Goal: Transaction & Acquisition: Purchase product/service

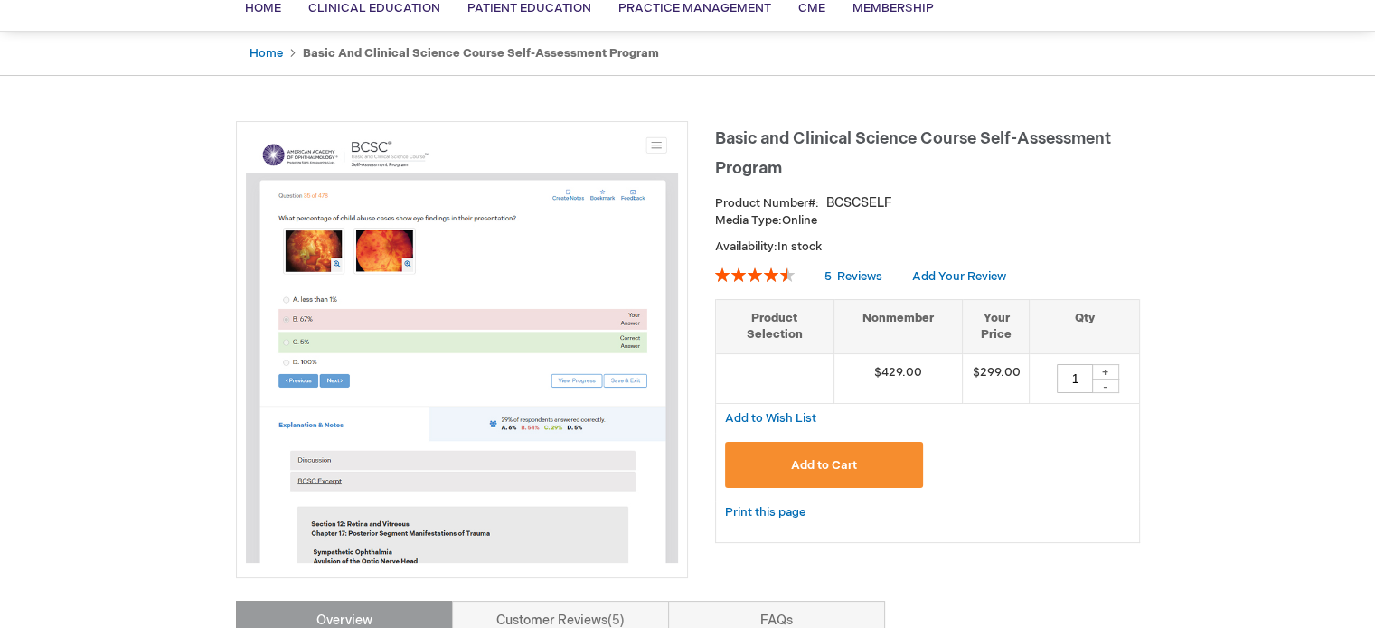
scroll to position [154, 0]
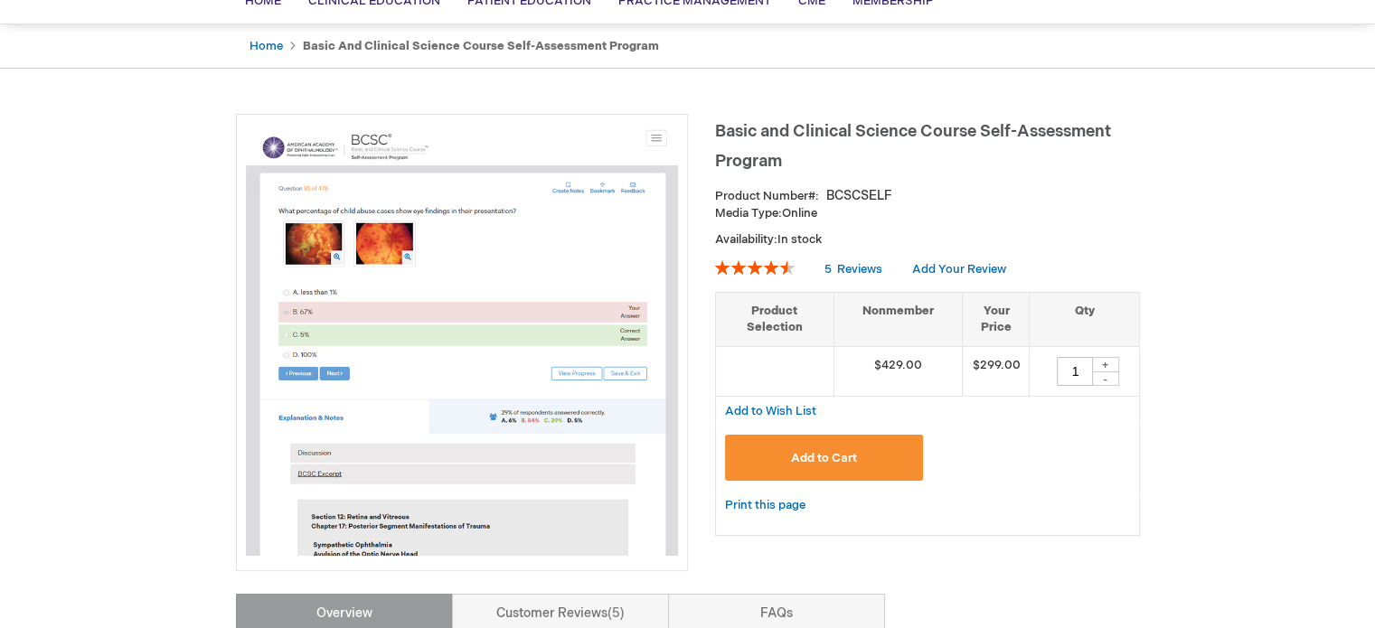
click at [1107, 361] on div "+" at bounding box center [1105, 364] width 27 height 15
type input "2"
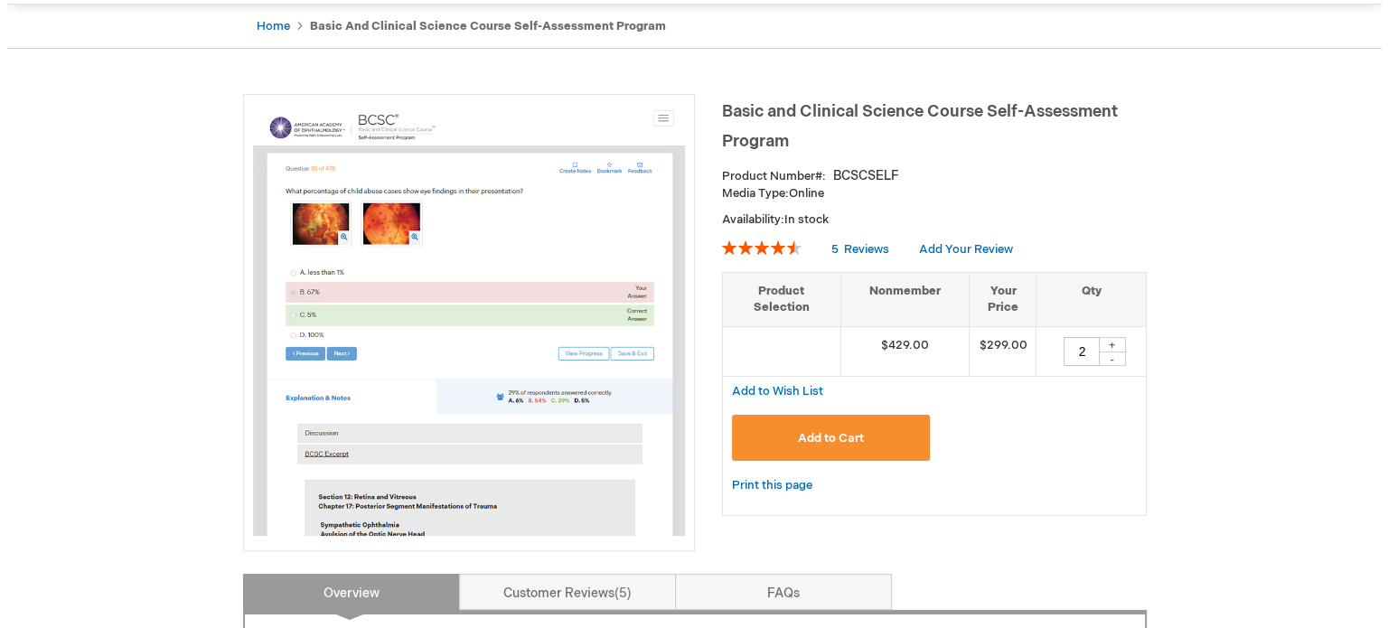
scroll to position [179, 0]
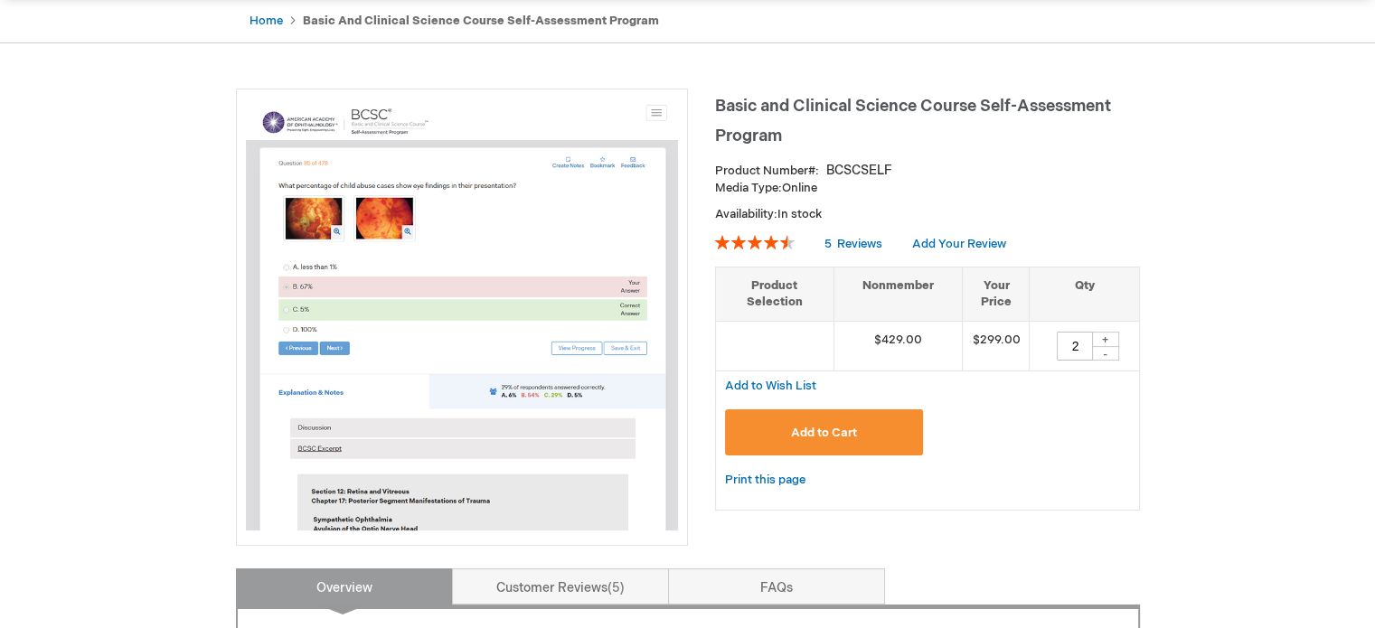
click at [822, 422] on button "Add to Cart" at bounding box center [824, 432] width 199 height 46
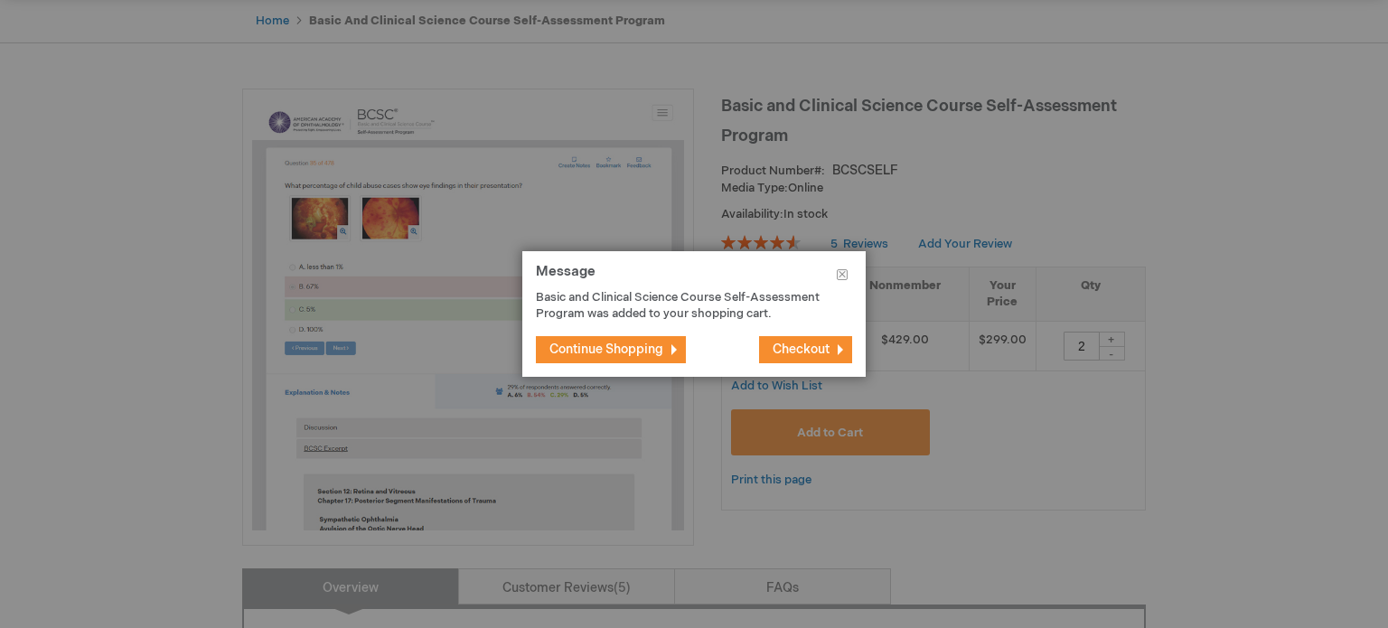
click at [818, 348] on span "Checkout" at bounding box center [801, 349] width 57 height 15
click at [810, 353] on span "Checkout" at bounding box center [801, 349] width 57 height 15
click at [817, 357] on button "Checkout" at bounding box center [805, 349] width 93 height 27
click at [801, 348] on span "Checkout" at bounding box center [801, 349] width 57 height 15
click at [803, 342] on span "Checkout" at bounding box center [801, 349] width 57 height 15
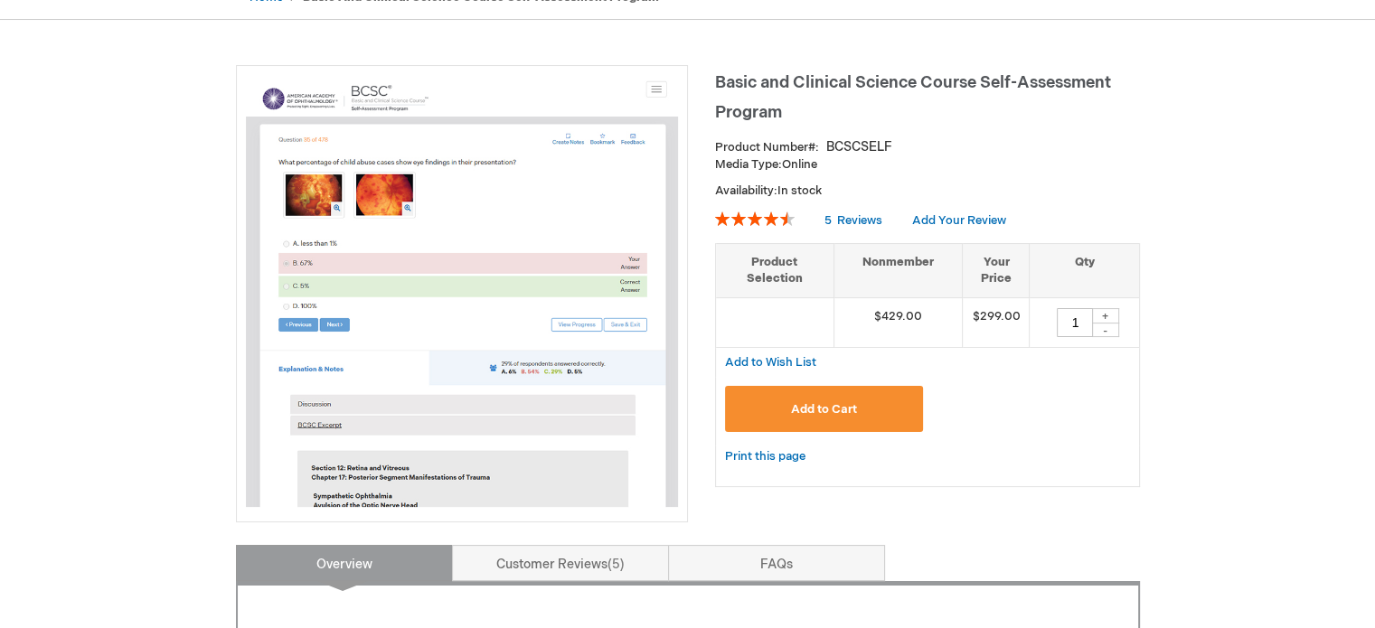
scroll to position [204, 0]
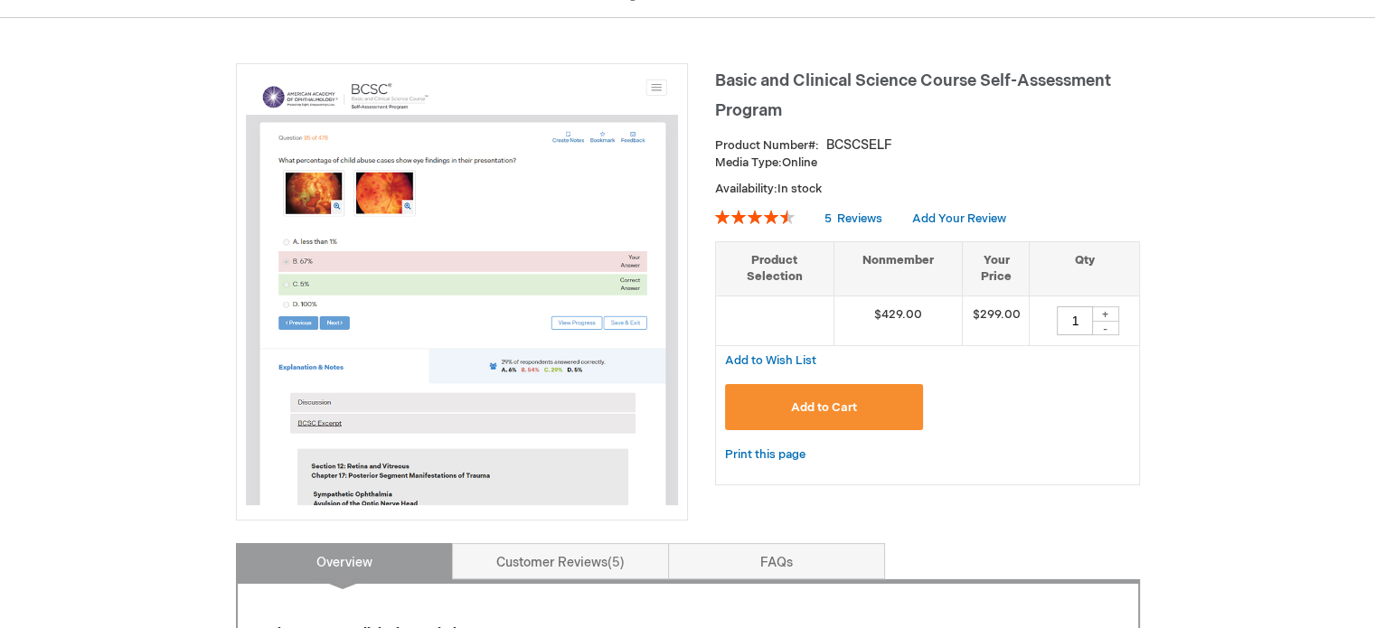
click at [1113, 314] on div "+" at bounding box center [1105, 313] width 27 height 15
type input "2"
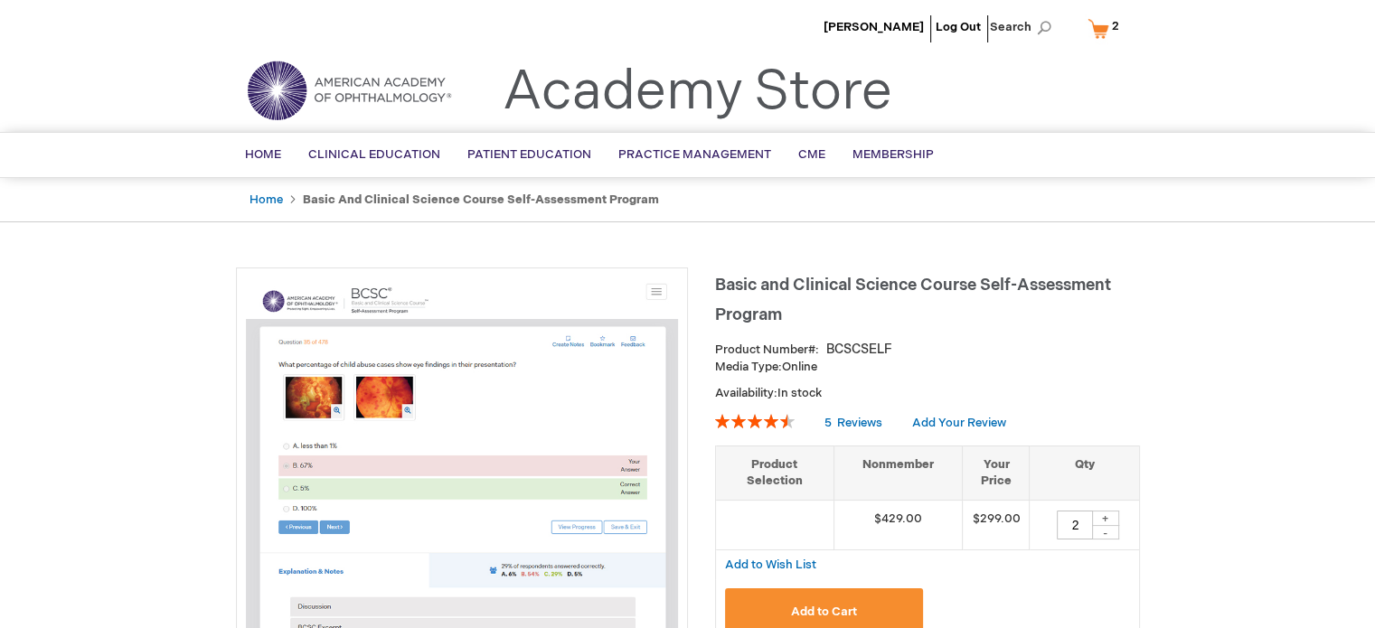
click at [1096, 28] on link "My Cart 2 2 items" at bounding box center [1107, 29] width 47 height 32
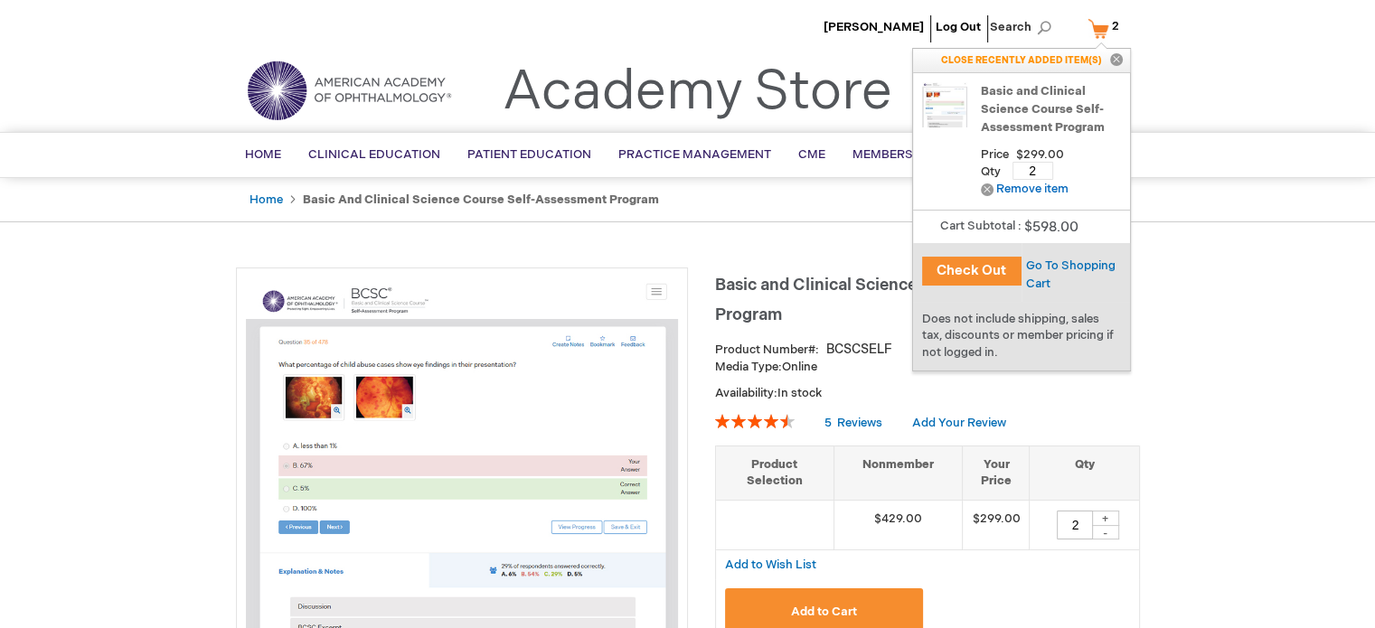
click at [988, 271] on button "Check Out" at bounding box center [971, 271] width 99 height 29
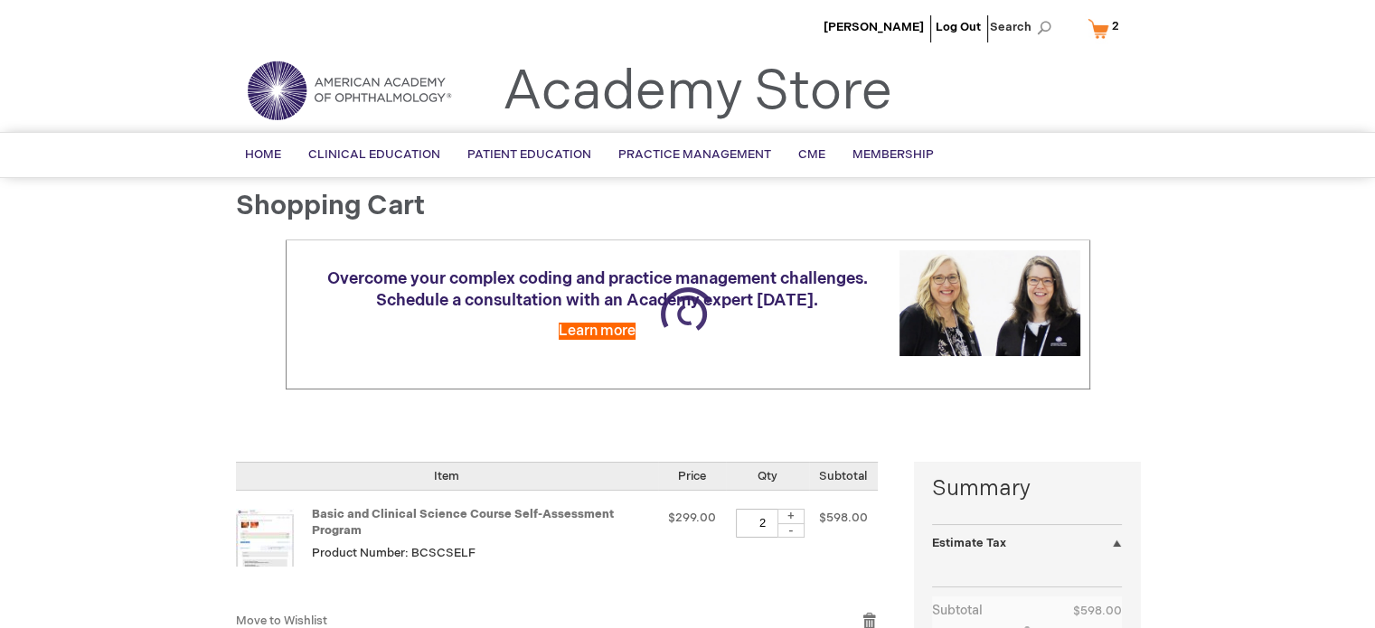
select select "US"
select select "57"
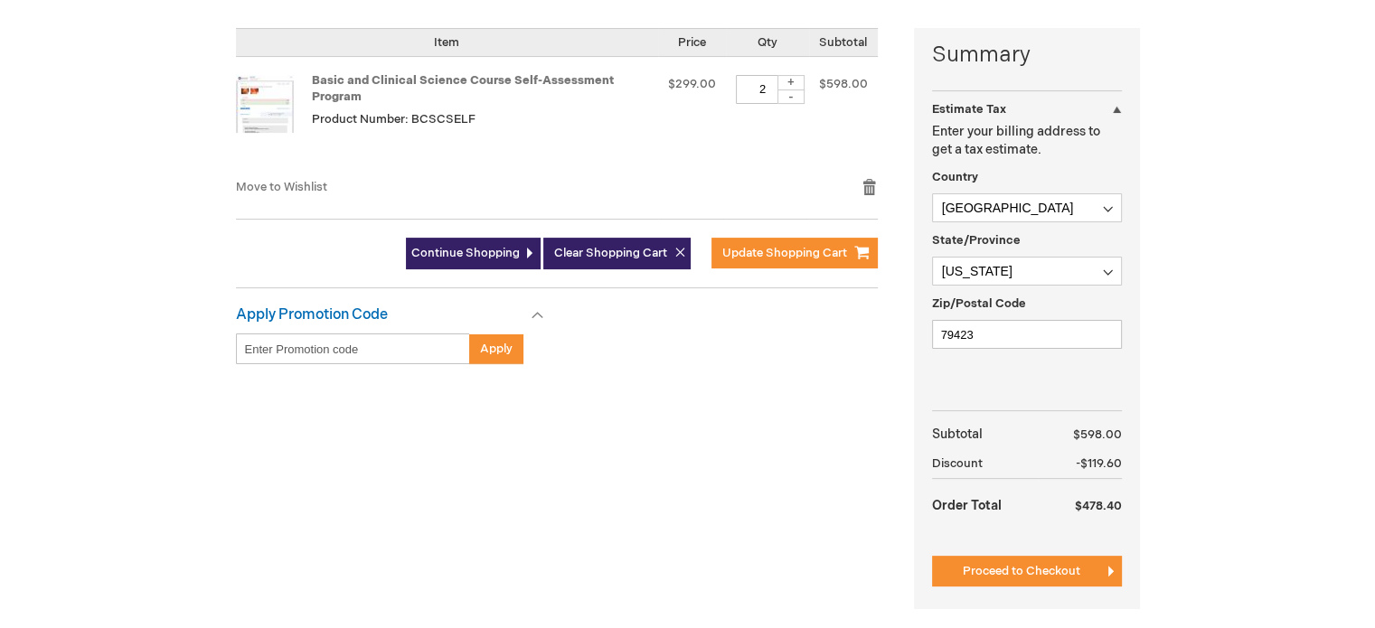
scroll to position [437, 0]
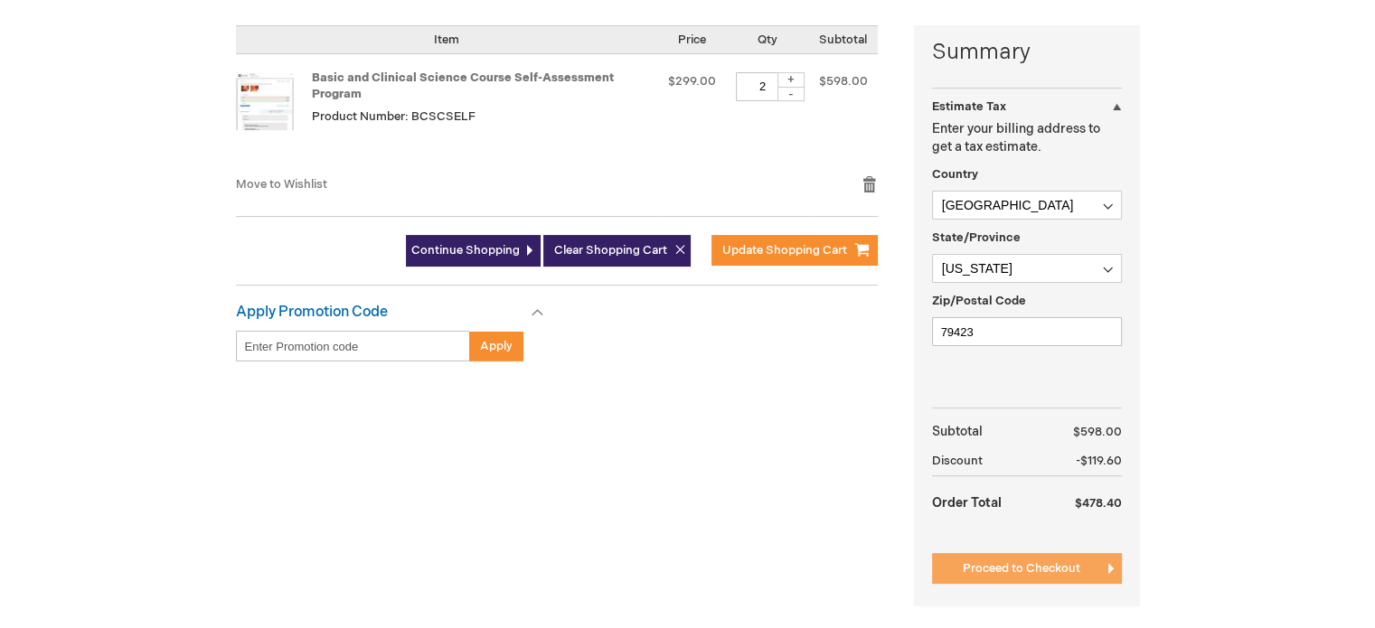
click at [1030, 565] on span "Proceed to Checkout" at bounding box center [1021, 568] width 117 height 14
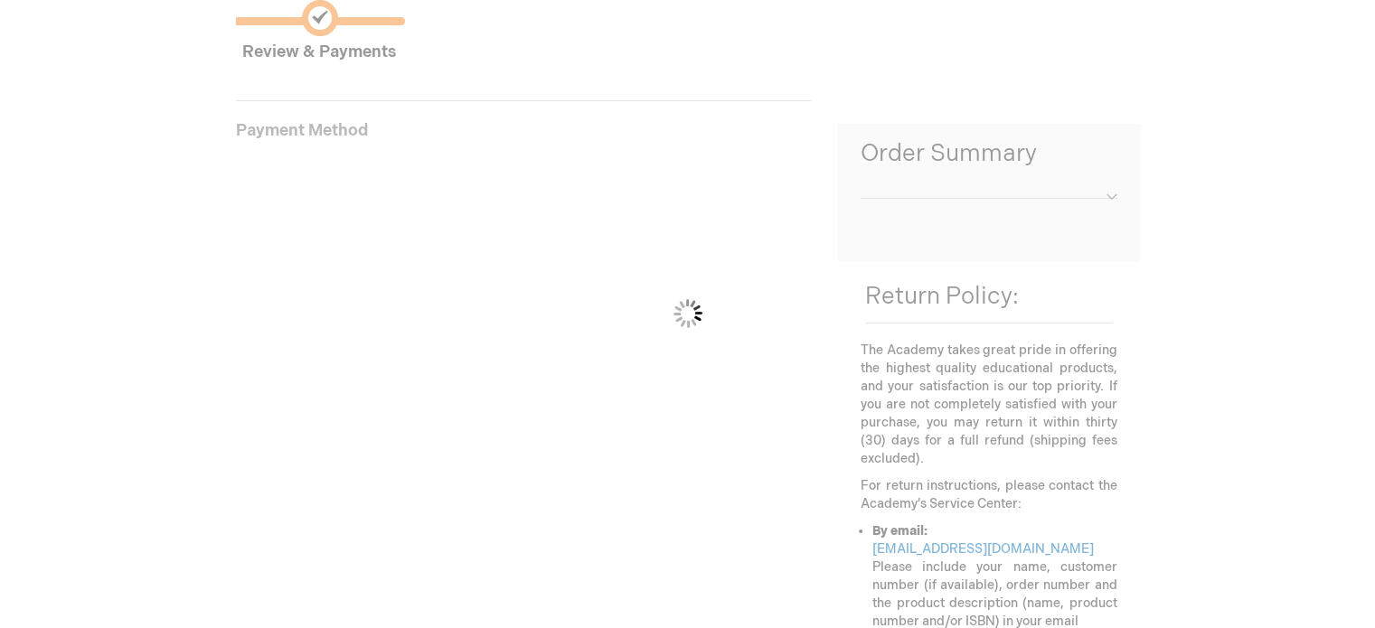
scroll to position [247, 0]
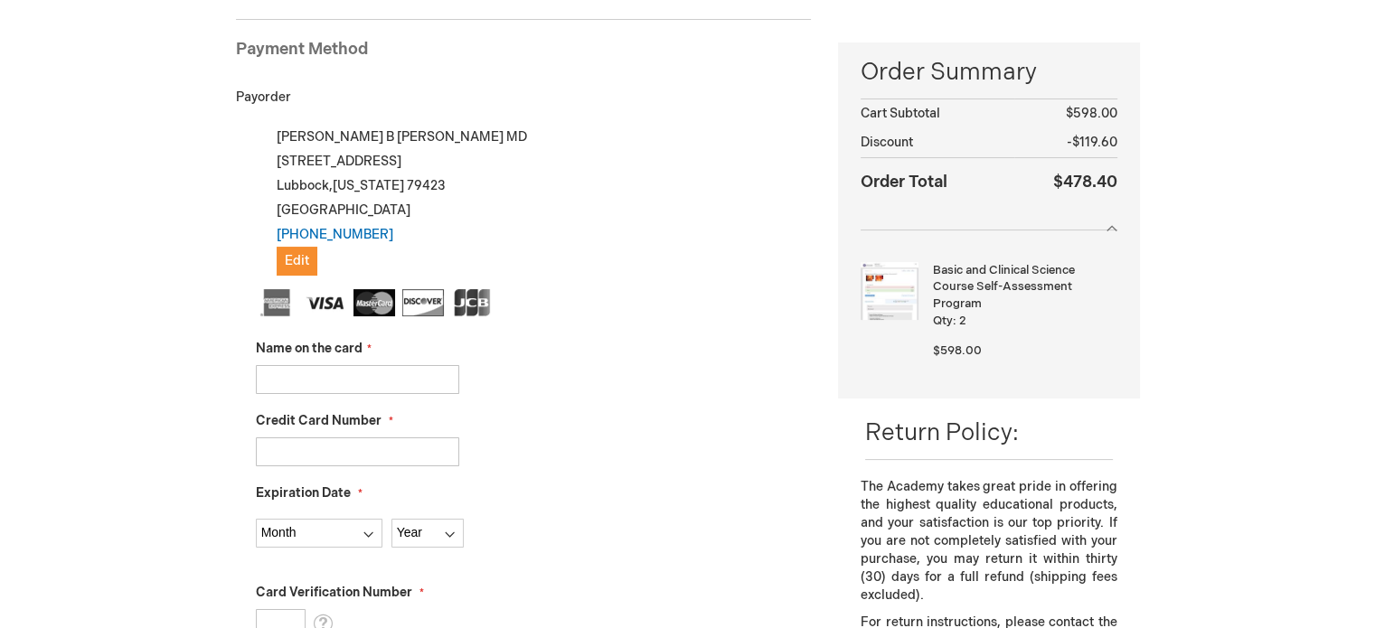
click at [326, 380] on input "Name on the card" at bounding box center [357, 379] width 203 height 29
type input "Christy Morrison"
type input "5567098003221775"
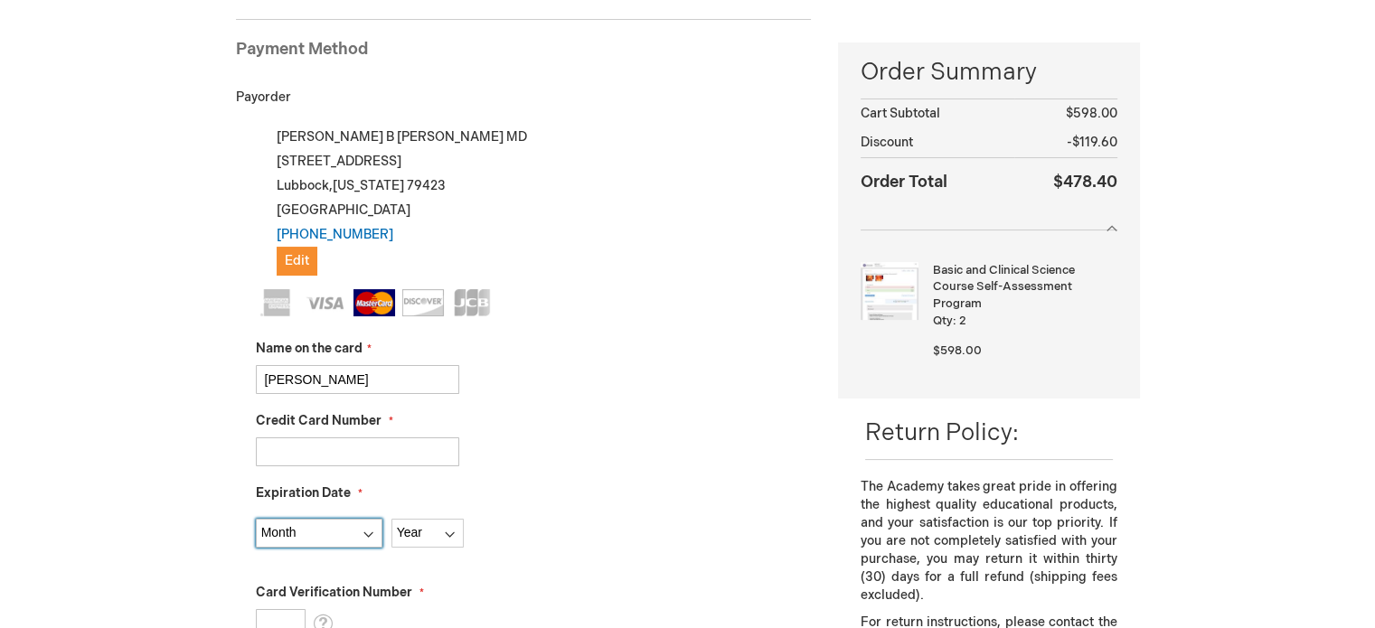
click at [333, 520] on select "Month 01 - January 02 - February 03 - March 04 - April 05 - May 06 - June 07 - …" at bounding box center [319, 533] width 127 height 29
select select "2"
click at [256, 519] on select "Month 01 - January 02 - February 03 - March 04 - April 05 - May 06 - June 07 - …" at bounding box center [319, 533] width 127 height 29
click at [423, 521] on select "Year 2025 2026 2027 2028 2029 2030 2031 2032 2033 2034 2035" at bounding box center [427, 533] width 72 height 29
select select "2026"
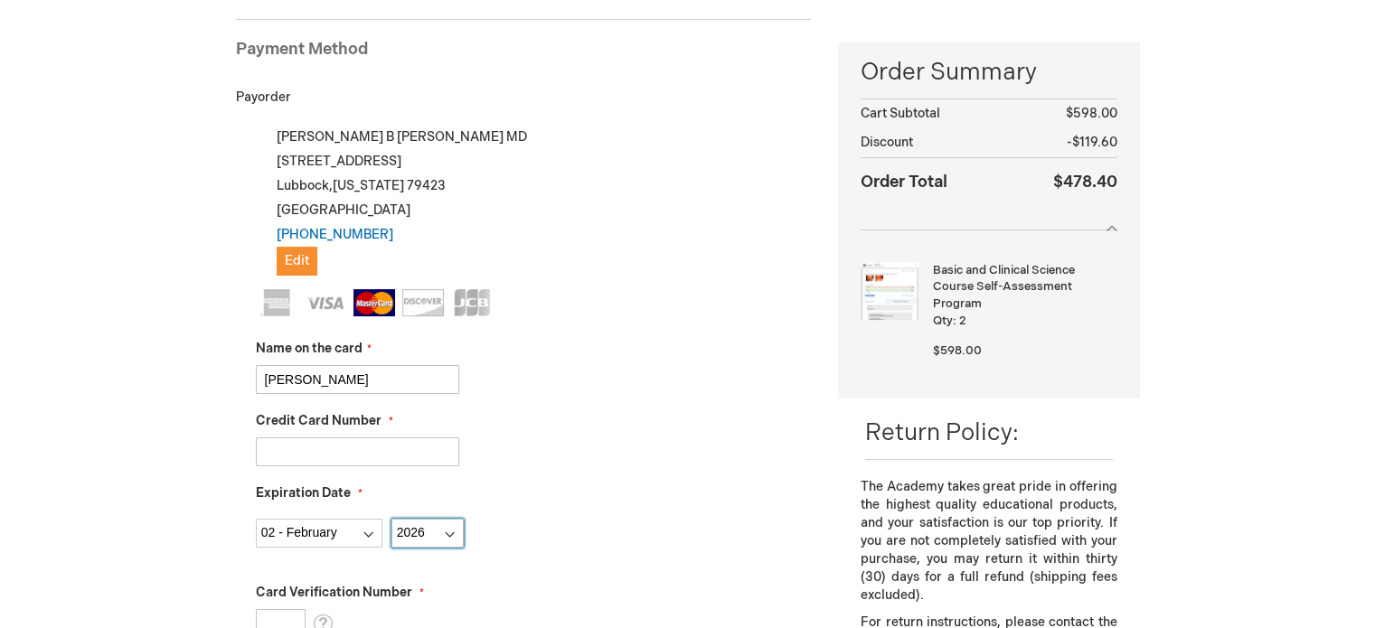
click at [391, 519] on select "Year 2025 2026 2027 2028 2029 2030 2031 2032 2033 2034 2035" at bounding box center [427, 533] width 72 height 29
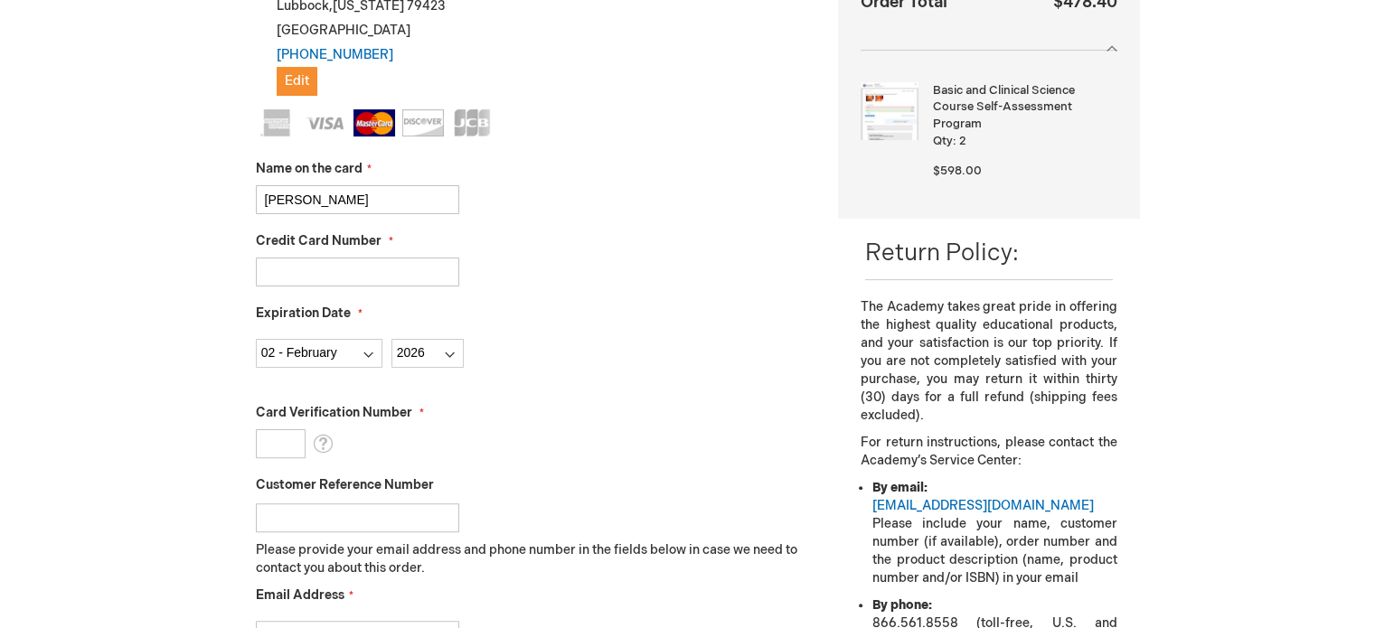
scroll to position [435, 0]
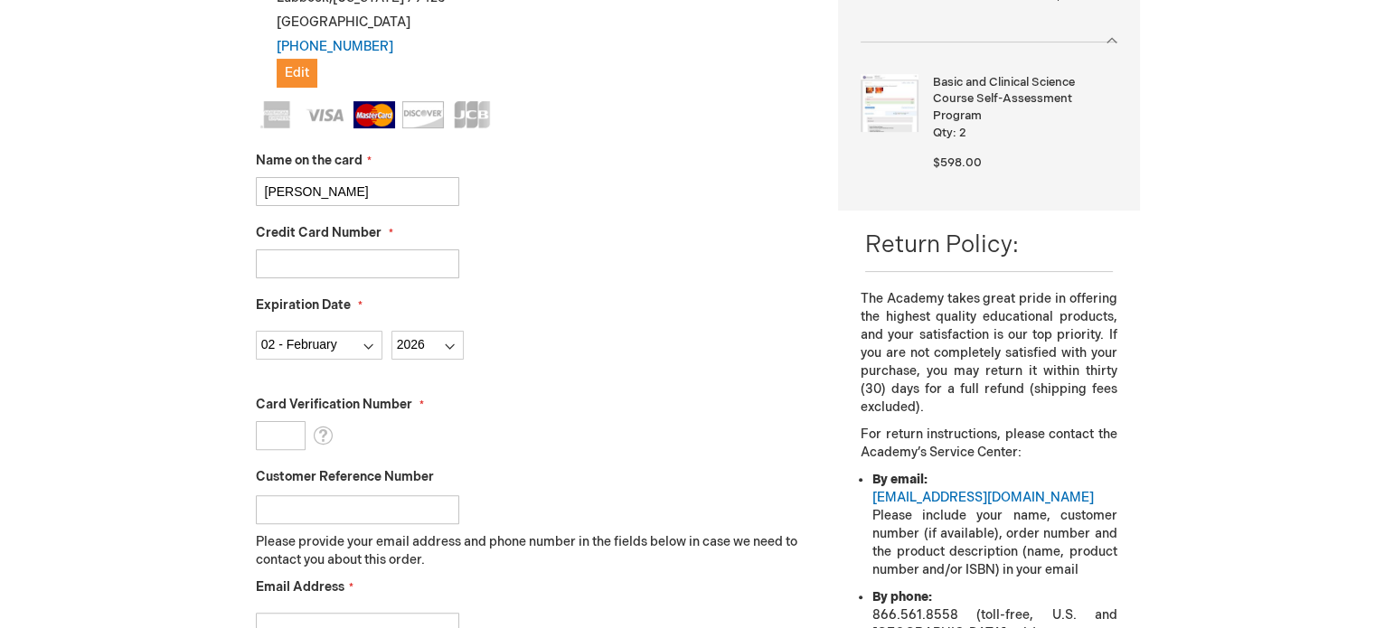
click at [286, 443] on input "Card Verification Number" at bounding box center [281, 435] width 50 height 29
type input "059"
click at [188, 446] on div "Derrick Graham Log Out Search My Cart 2 2 items CLOSE RECENTLY ADDED ITEM(S) Cl…" at bounding box center [687, 465] width 1375 height 1801
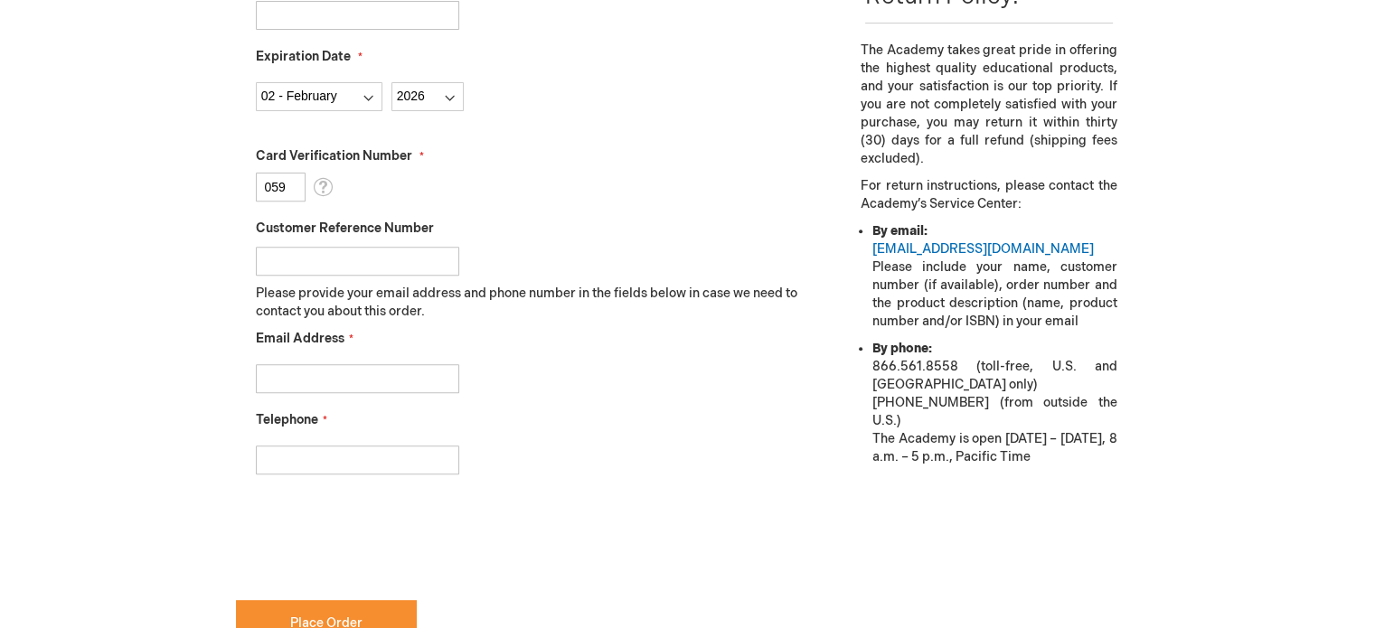
scroll to position [687, 0]
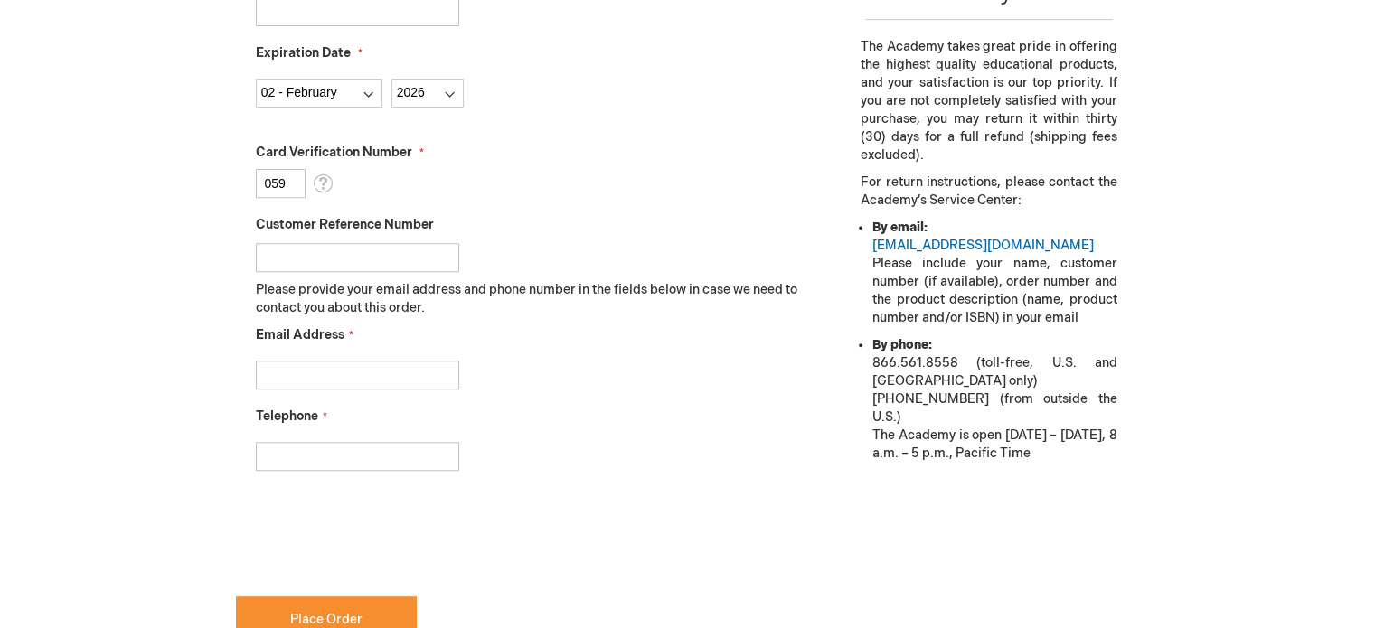
click at [362, 371] on input "Email Address" at bounding box center [357, 375] width 203 height 29
type input "derrick.b.graham@gmail.com"
type input "7708561938"
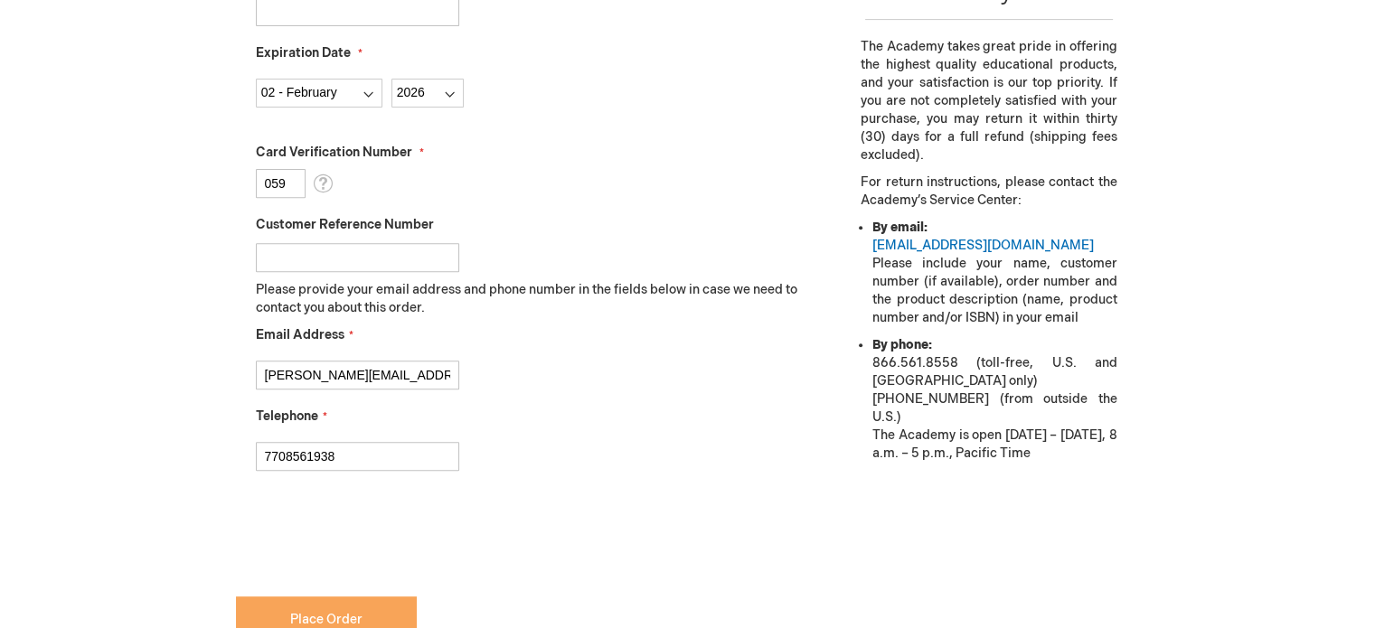
checkbox input "true"
click at [333, 608] on button "Place Order" at bounding box center [326, 620] width 181 height 46
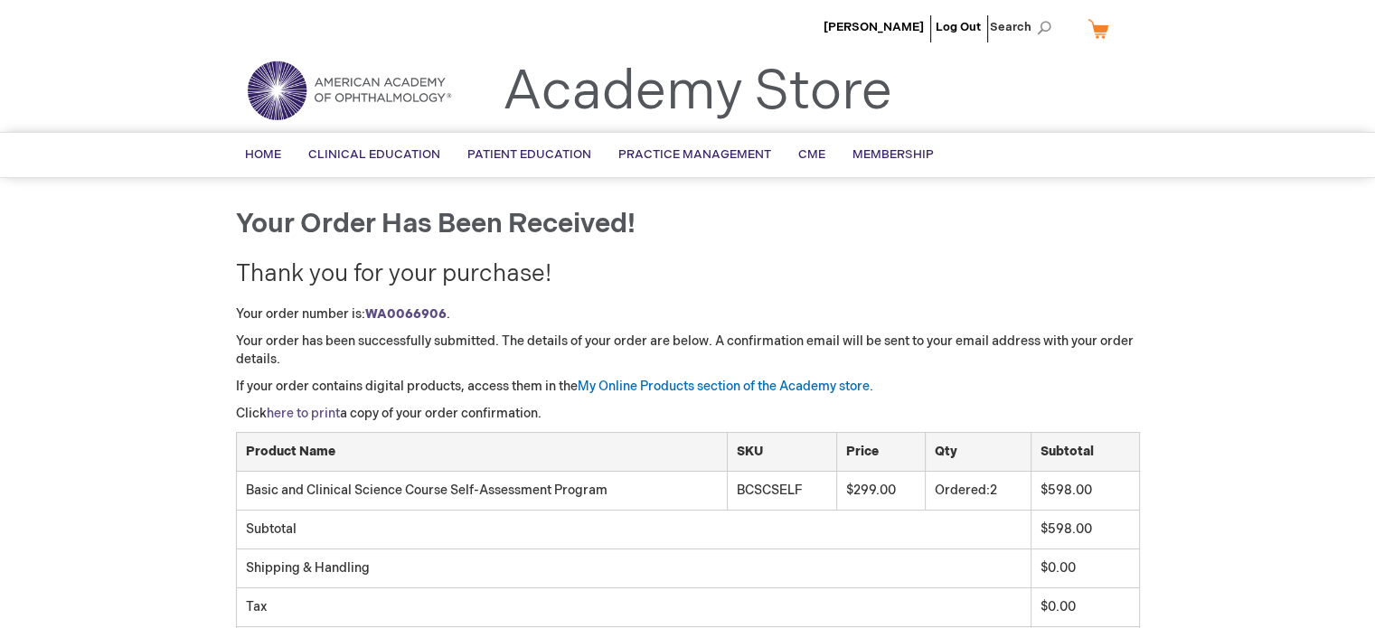
click at [315, 416] on link "here to print" at bounding box center [303, 413] width 73 height 15
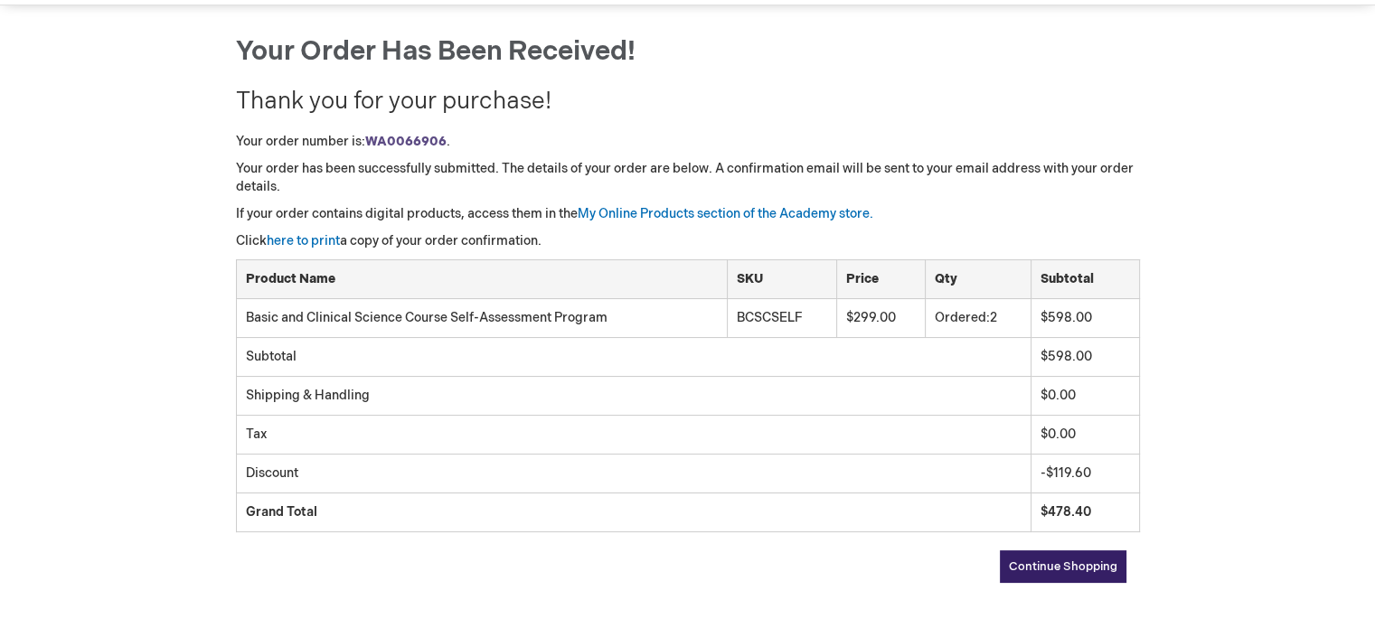
scroll to position [177, 0]
